Goal: Information Seeking & Learning: Check status

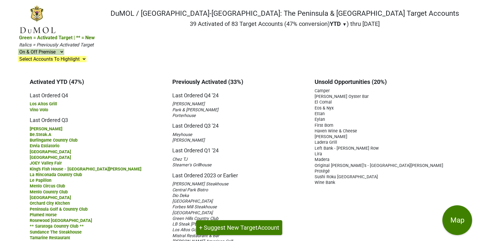
click at [341, 21] on nav "DuMOL / Monterey-CA: The Peninsula & South Bay Target Accounts 39 Activated of …" at bounding box center [239, 38] width 450 height 67
click at [149, 16] on h1 "DuMOL / [GEOGRAPHIC_DATA]-[GEOGRAPHIC_DATA]: The Peninsula & [GEOGRAPHIC_DATA] …" at bounding box center [285, 13] width 349 height 9
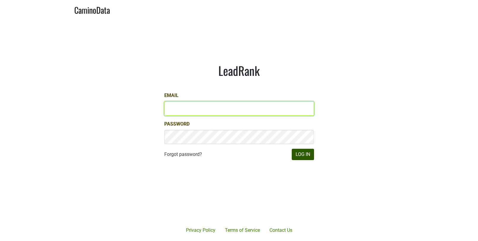
type input "matt@dumol.com"
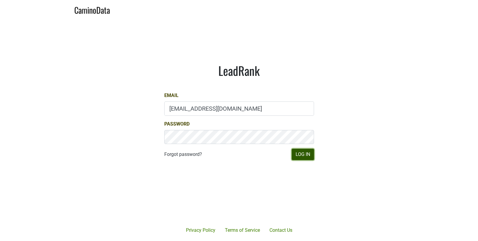
click at [307, 152] on button "Log In" at bounding box center [303, 154] width 22 height 11
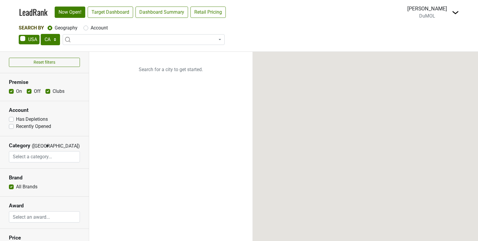
select select "CA"
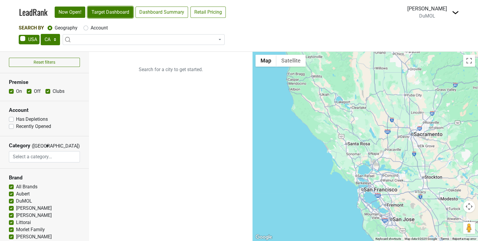
click at [117, 11] on link "Target Dashboard" at bounding box center [110, 12] width 45 height 11
click at [118, 7] on link "Target Dashboard" at bounding box center [110, 12] width 45 height 11
click at [31, 12] on link "LeadRank" at bounding box center [33, 12] width 29 height 12
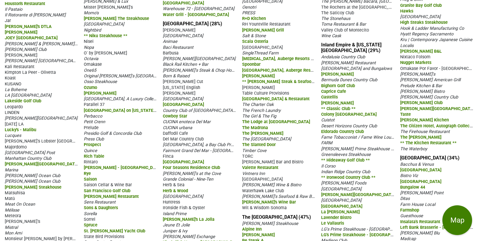
scroll to position [473, 0]
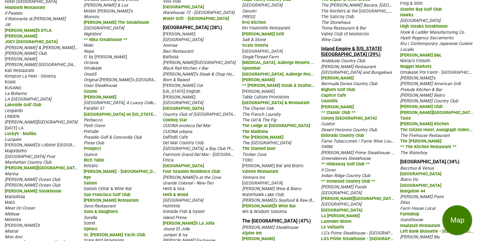
click at [349, 51] on link "Inland Empire & California Desert (29%)" at bounding box center [351, 51] width 60 height 11
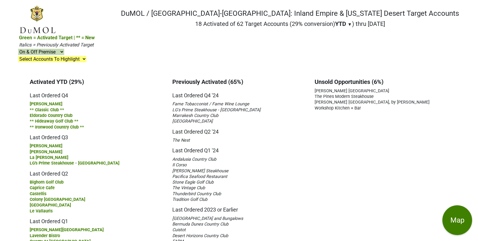
click at [302, 21] on div "DuMOL / [GEOGRAPHIC_DATA]-[GEOGRAPHIC_DATA]: Inland Empire & [US_STATE] Desert …" at bounding box center [290, 19] width 338 height 21
click at [304, 23] on h2 "18 Activated of 62 Target Accounts (29% conversion) YTD ▼ YTD LTM ) thru 10/10/…" at bounding box center [290, 23] width 338 height 7
click at [94, 42] on span "Italics = Previously Activated Target" at bounding box center [56, 45] width 75 height 6
click at [86, 56] on select "Select Accounts To Highlight **Activated After 9/1/25** Prev. Active, YTD Non-B…" at bounding box center [52, 59] width 68 height 6
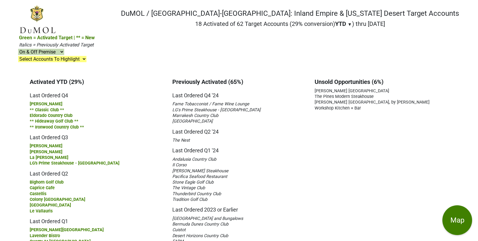
click at [344, 35] on nav "DuMOL / Monterey-CA: Inland Empire & California Desert Target Accounts 18 Activ…" at bounding box center [239, 38] width 450 height 67
click at [228, 37] on nav "DuMOL / Monterey-CA: Inland Empire & California Desert Target Accounts 18 Activ…" at bounding box center [239, 38] width 450 height 67
click at [161, 26] on h2 "18 Activated of 62 Target Accounts (29% conversion) YTD ▼ YTD LTM ) thru 10/10/…" at bounding box center [290, 23] width 338 height 7
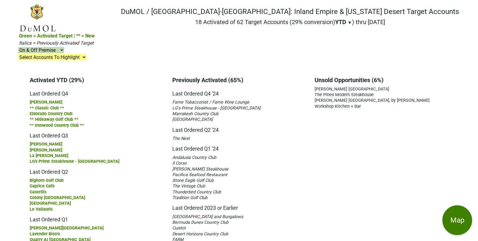
scroll to position [2, 0]
click at [347, 23] on span "▼" at bounding box center [349, 22] width 4 height 5
click at [335, 39] on div "YTD" at bounding box center [346, 33] width 22 height 13
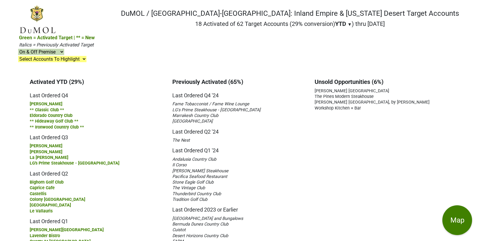
scroll to position [2, 0]
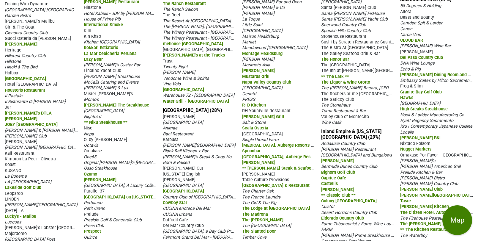
scroll to position [407, 0]
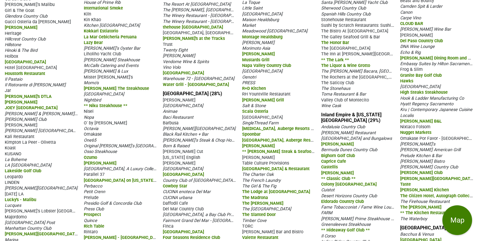
click at [350, 113] on div "Los Angeles (24%) 2ND & PCH 71 Above Alba Los Angeles Alexander's Steakhouse Al…" at bounding box center [239, 173] width 478 height 1076
click at [349, 117] on link "Inland Empire & California Desert (29%)" at bounding box center [351, 117] width 60 height 11
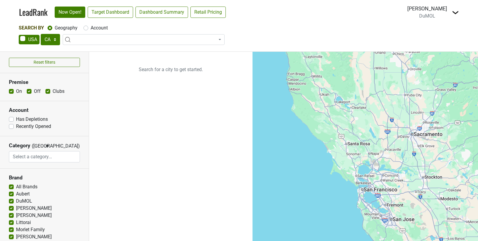
select select "CA"
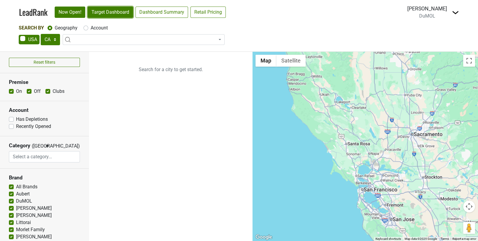
click at [113, 11] on link "Target Dashboard" at bounding box center [110, 12] width 45 height 11
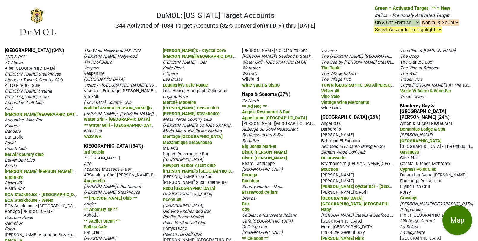
click at [266, 97] on link "Napa & Sonoma (37%)" at bounding box center [266, 94] width 48 height 6
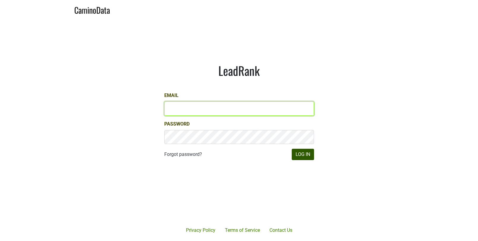
type input "matt@dumol.com"
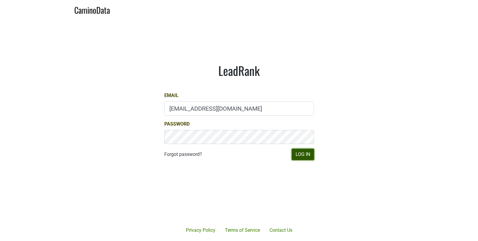
click at [301, 154] on button "Log In" at bounding box center [303, 154] width 22 height 11
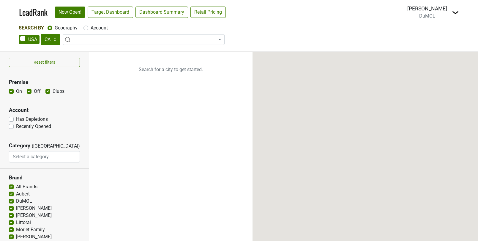
select select "CA"
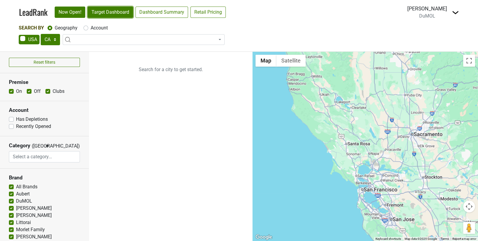
click at [107, 13] on link "Target Dashboard" at bounding box center [110, 12] width 45 height 11
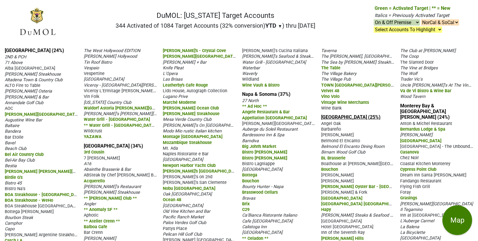
click at [339, 120] on link "Central Coast CA (25%)" at bounding box center [350, 117] width 59 height 6
